Goal: Task Accomplishment & Management: Manage account settings

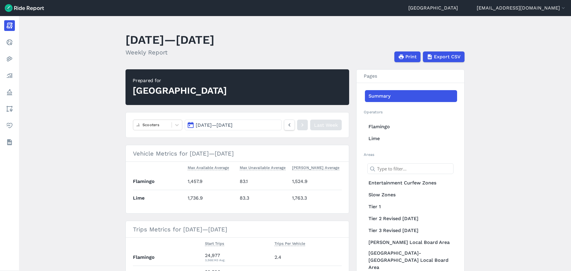
scroll to position [56, 0]
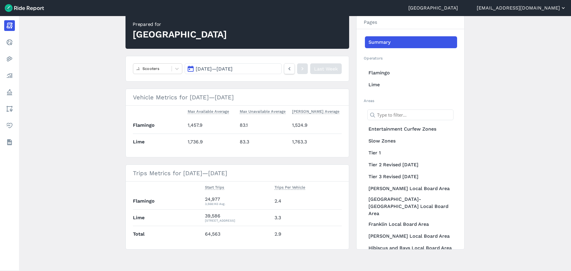
click at [560, 10] on button "[EMAIL_ADDRESS][DOMAIN_NAME]" at bounding box center [522, 7] width 90 height 7
click at [515, 25] on link "Settings" at bounding box center [531, 23] width 64 height 10
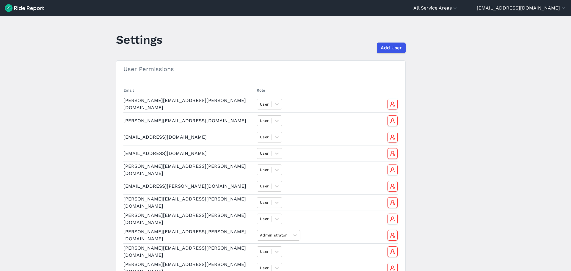
click at [73, 124] on main "Settings Add User User Permissions Email Role [PERSON_NAME][EMAIL_ADDRESS][PERS…" at bounding box center [285, 143] width 571 height 255
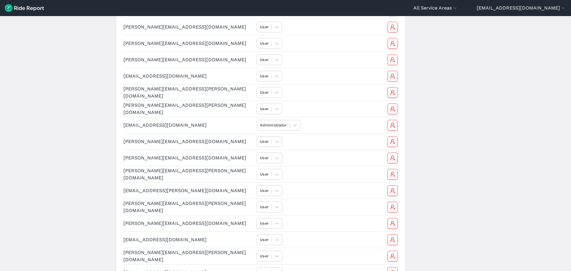
scroll to position [650, 0]
click at [296, 126] on icon at bounding box center [295, 126] width 6 height 6
click at [497, 138] on main "Settings Add User User Permissions Email Role [PERSON_NAME][EMAIL_ADDRESS][PERS…" at bounding box center [285, 143] width 571 height 255
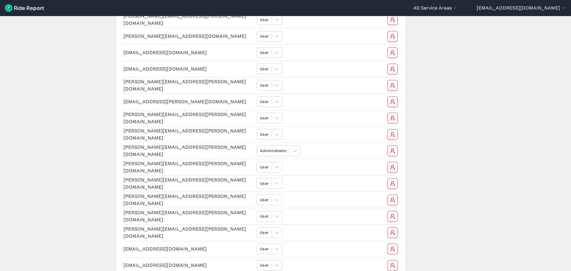
scroll to position [0, 0]
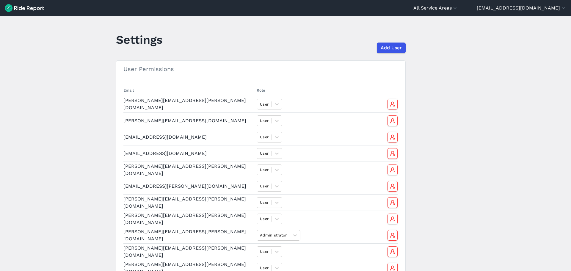
click at [24, 8] on img at bounding box center [24, 8] width 39 height 8
